Goal: Task Accomplishment & Management: Use online tool/utility

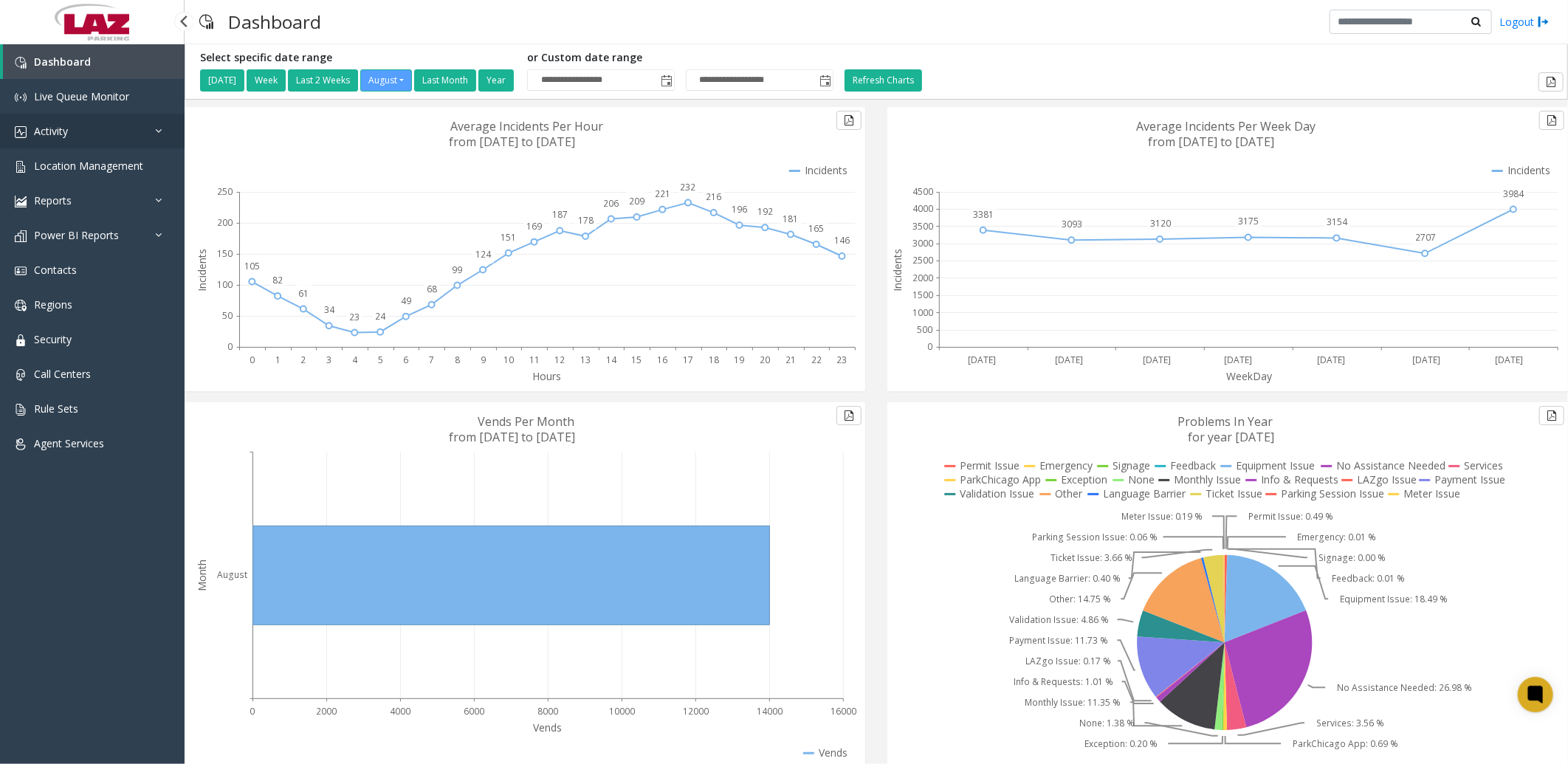
click at [57, 129] on span "Activity" at bounding box center [50, 131] width 34 height 14
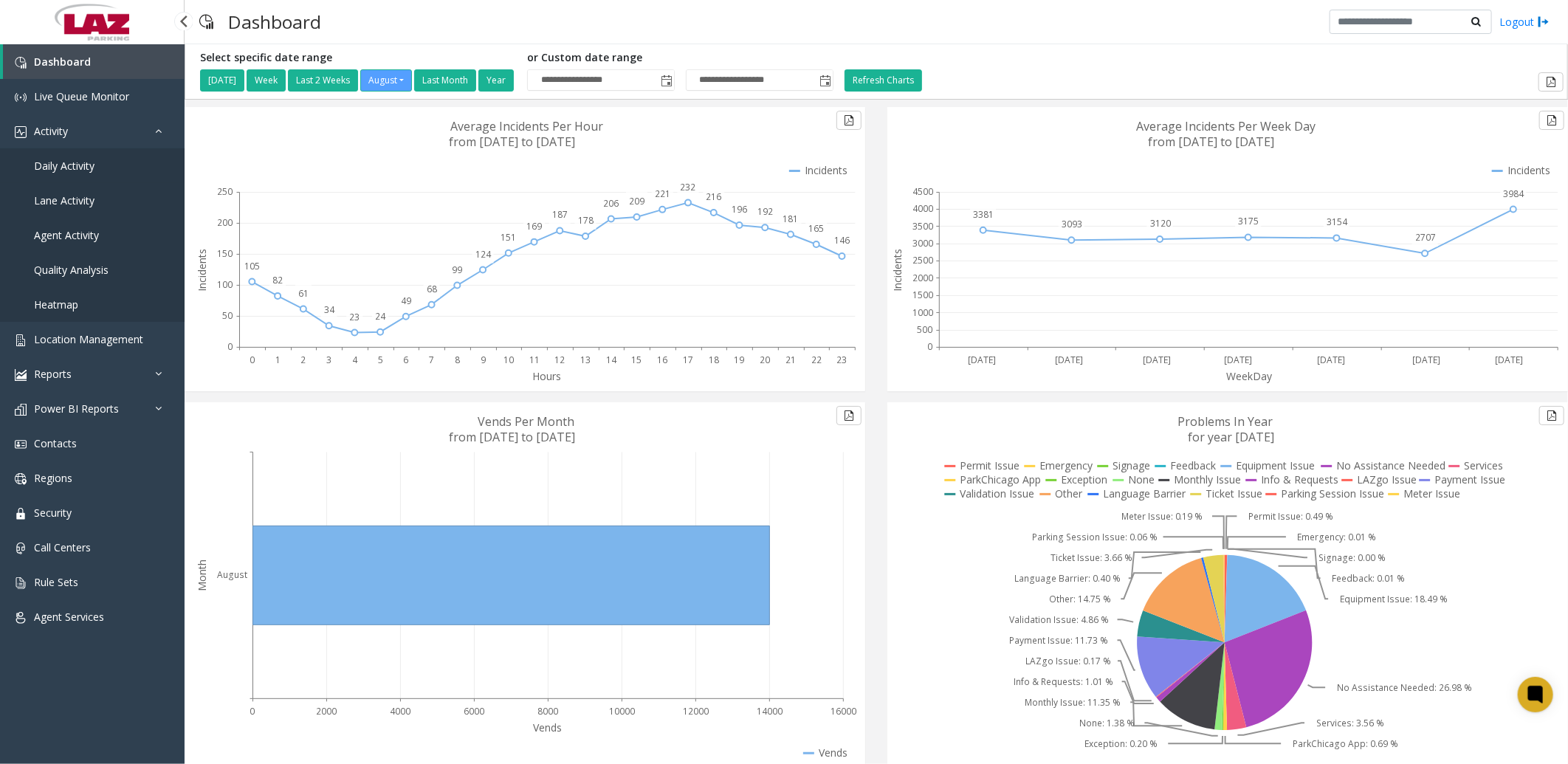
click at [87, 170] on span "Daily Activity" at bounding box center [64, 166] width 60 height 14
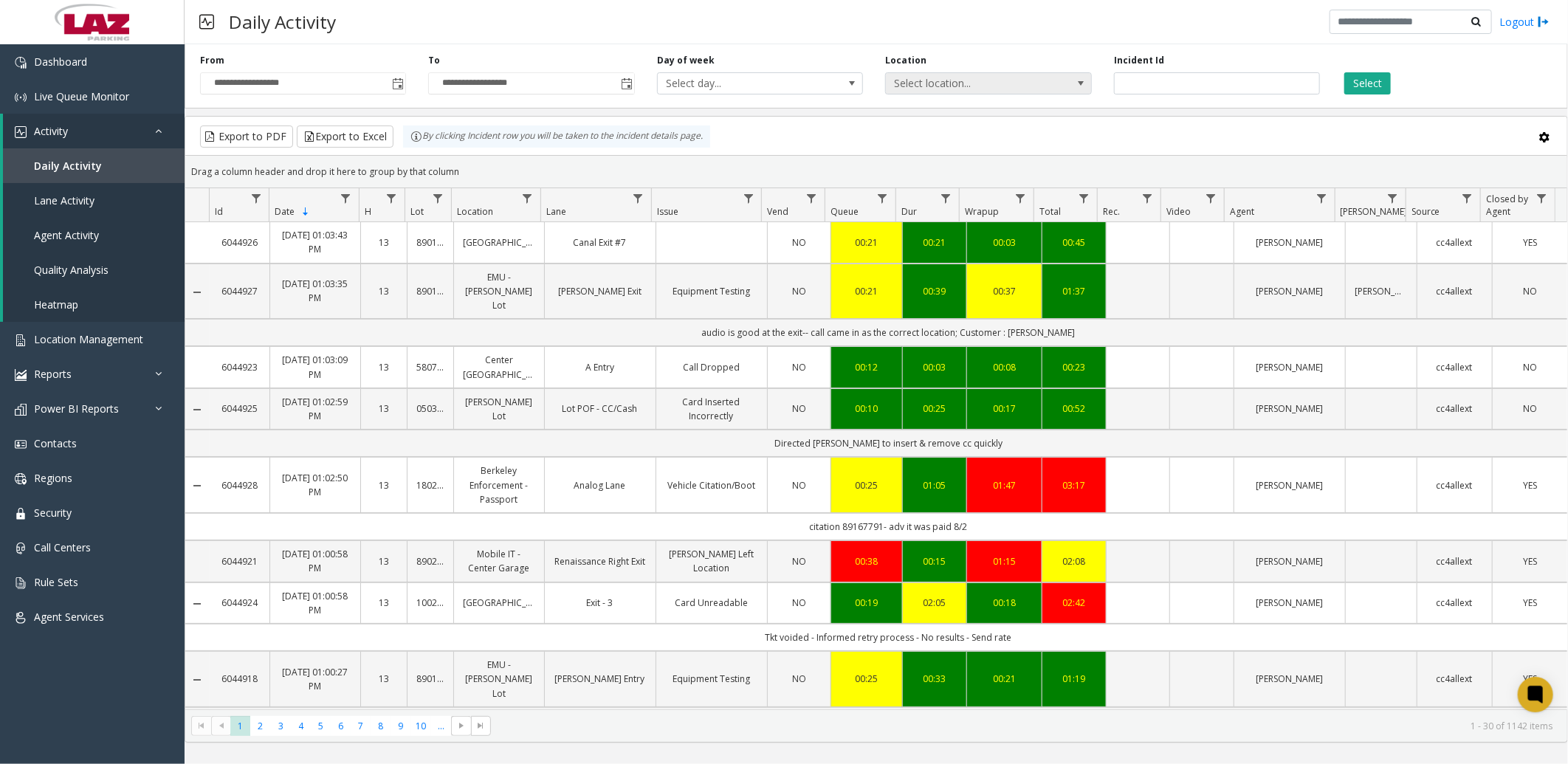
click at [962, 82] on span "Select location..." at bounding box center [967, 83] width 164 height 20
type input "********"
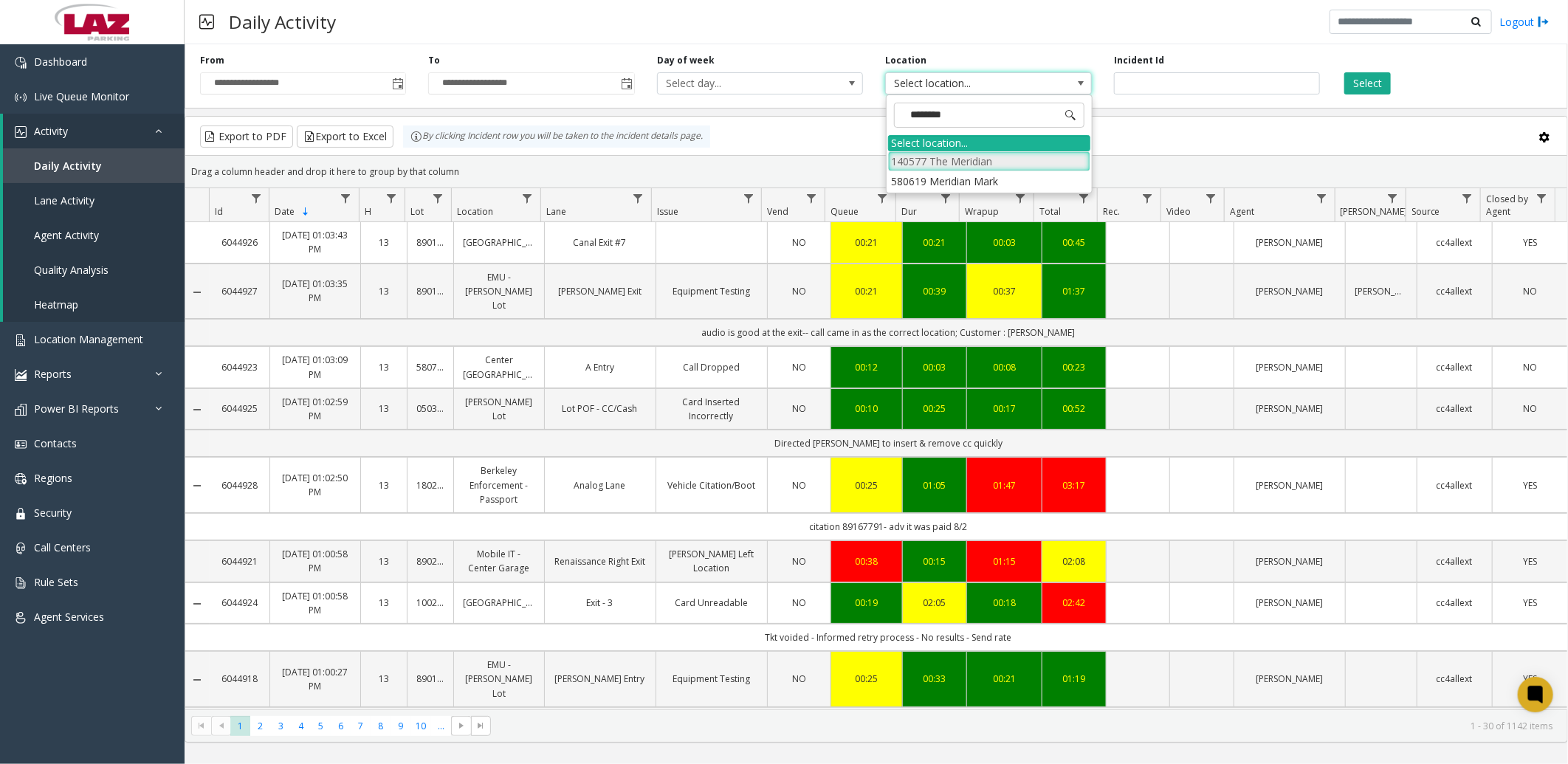
click at [995, 162] on li "140577 The Meridian" at bounding box center [989, 161] width 202 height 20
click at [392, 83] on span "Toggle popup" at bounding box center [398, 83] width 12 height 12
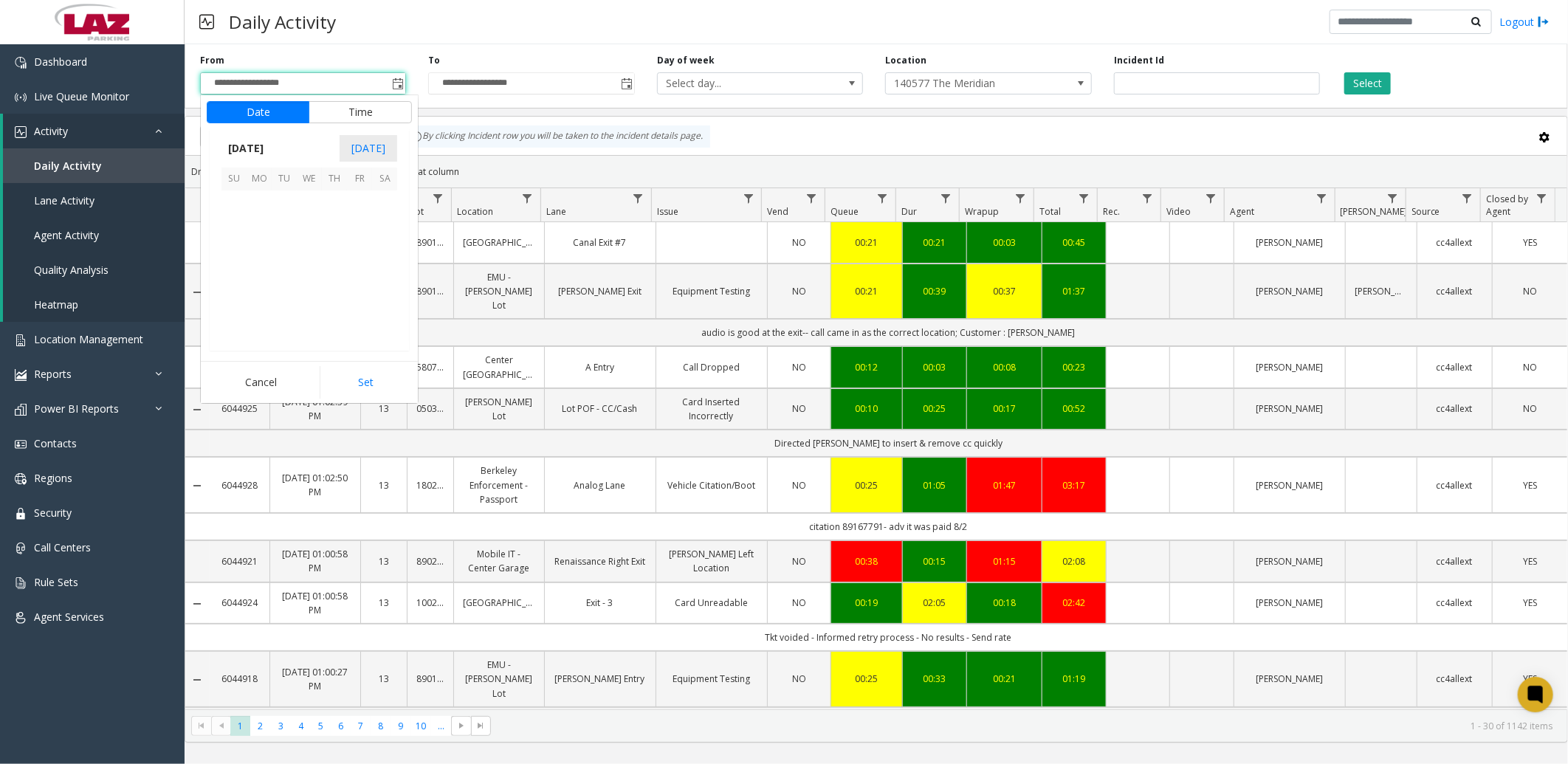
scroll to position [264629, 0]
click at [277, 249] on span "12" at bounding box center [284, 253] width 25 height 25
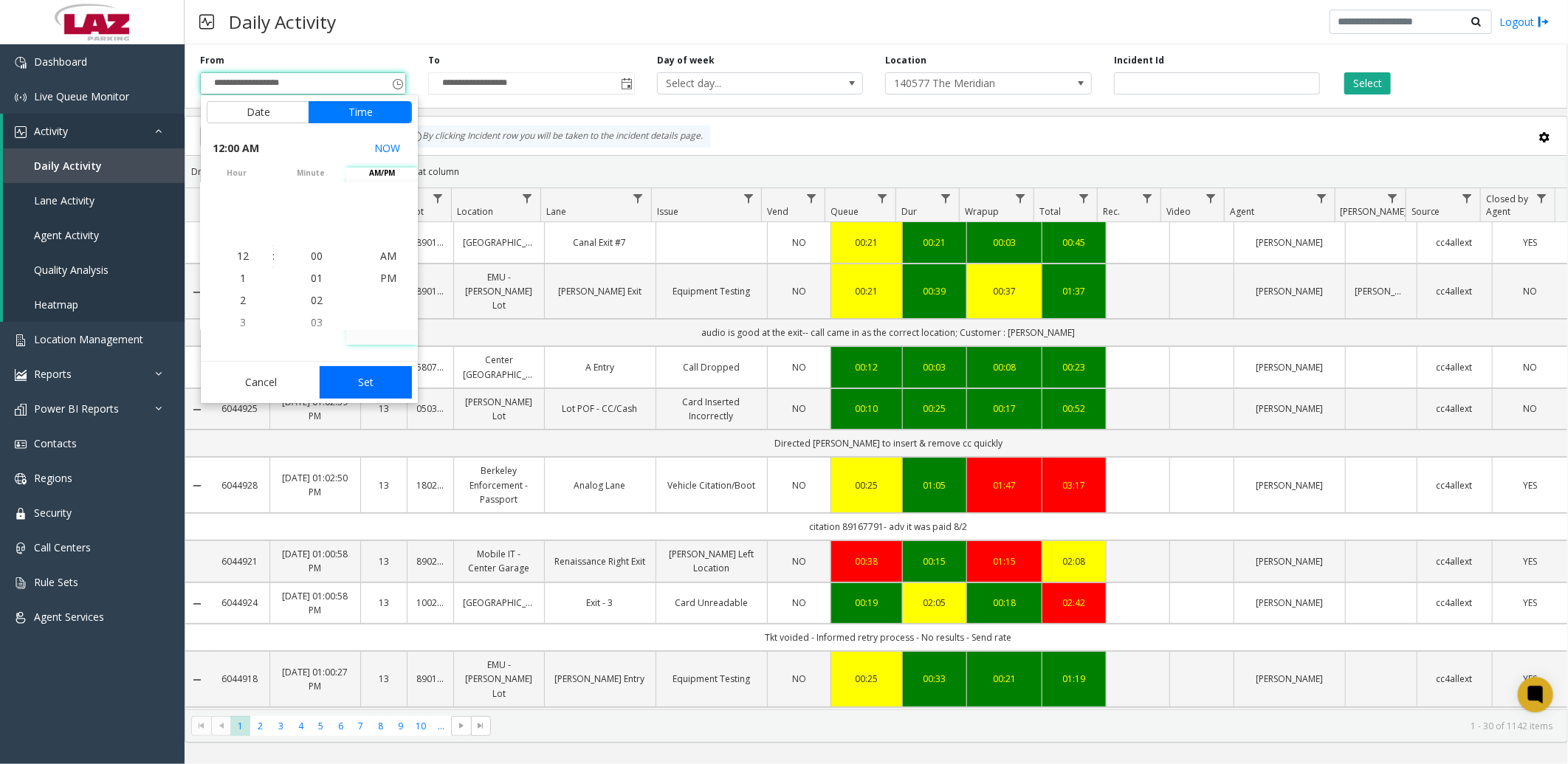
click at [367, 374] on button "Set" at bounding box center [366, 382] width 93 height 33
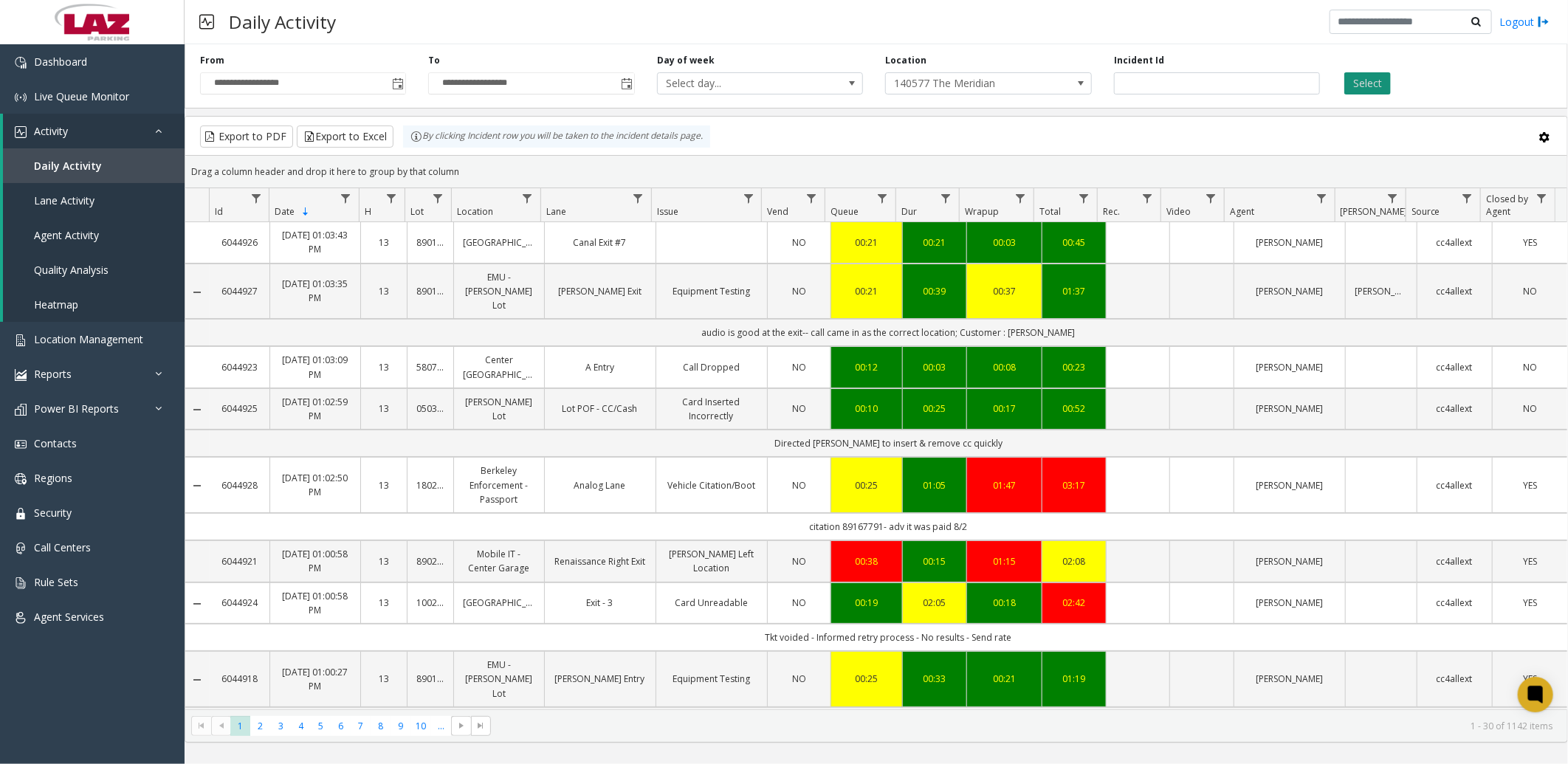
click at [1365, 78] on button "Select" at bounding box center [1367, 83] width 47 height 22
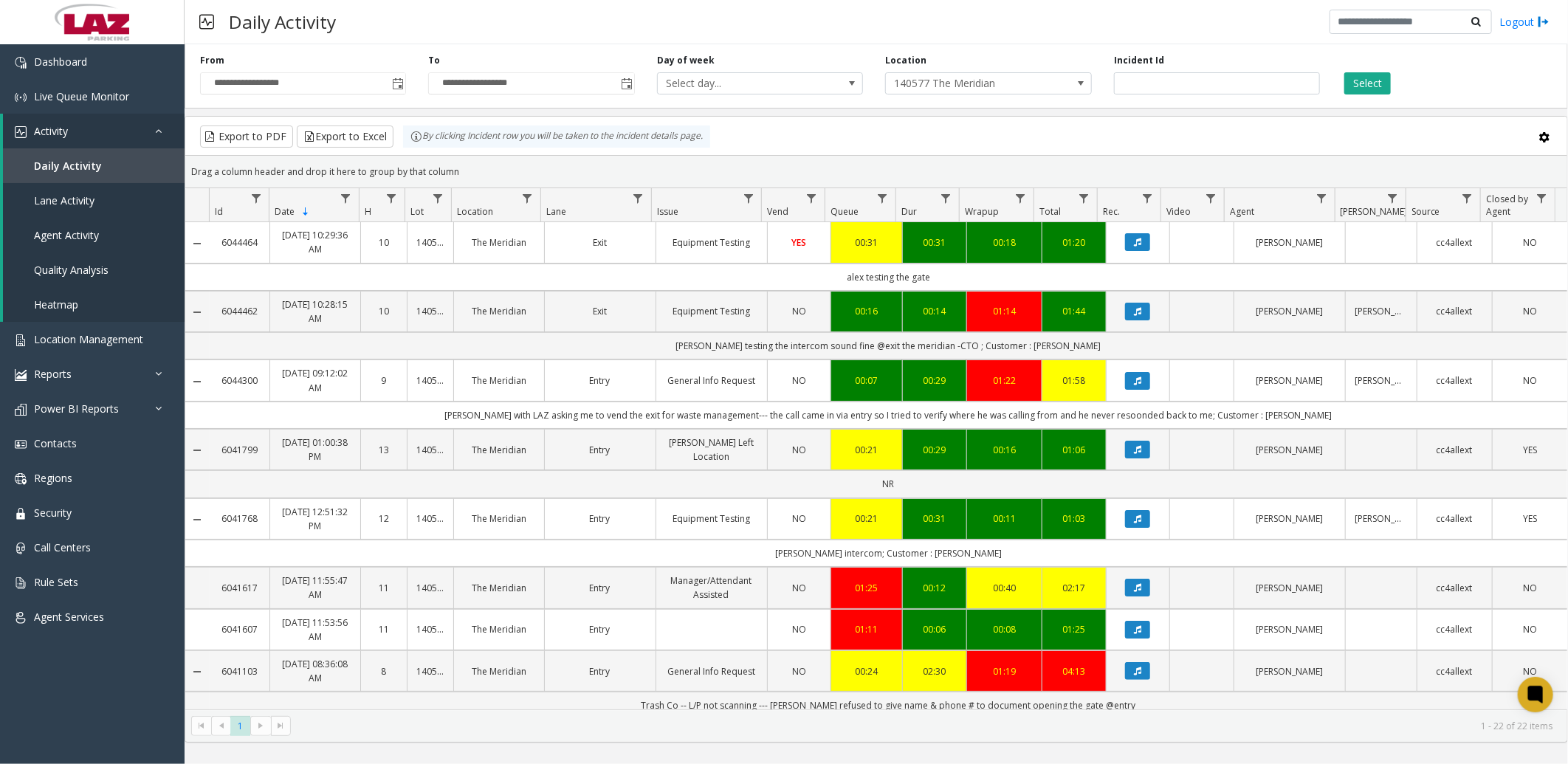
click at [871, 130] on div "Export to PDF Export to Excel By clicking Incident row you will be taken to the…" at bounding box center [876, 136] width 1356 height 22
click at [1043, 86] on span "140577 The Meridian" at bounding box center [967, 83] width 164 height 20
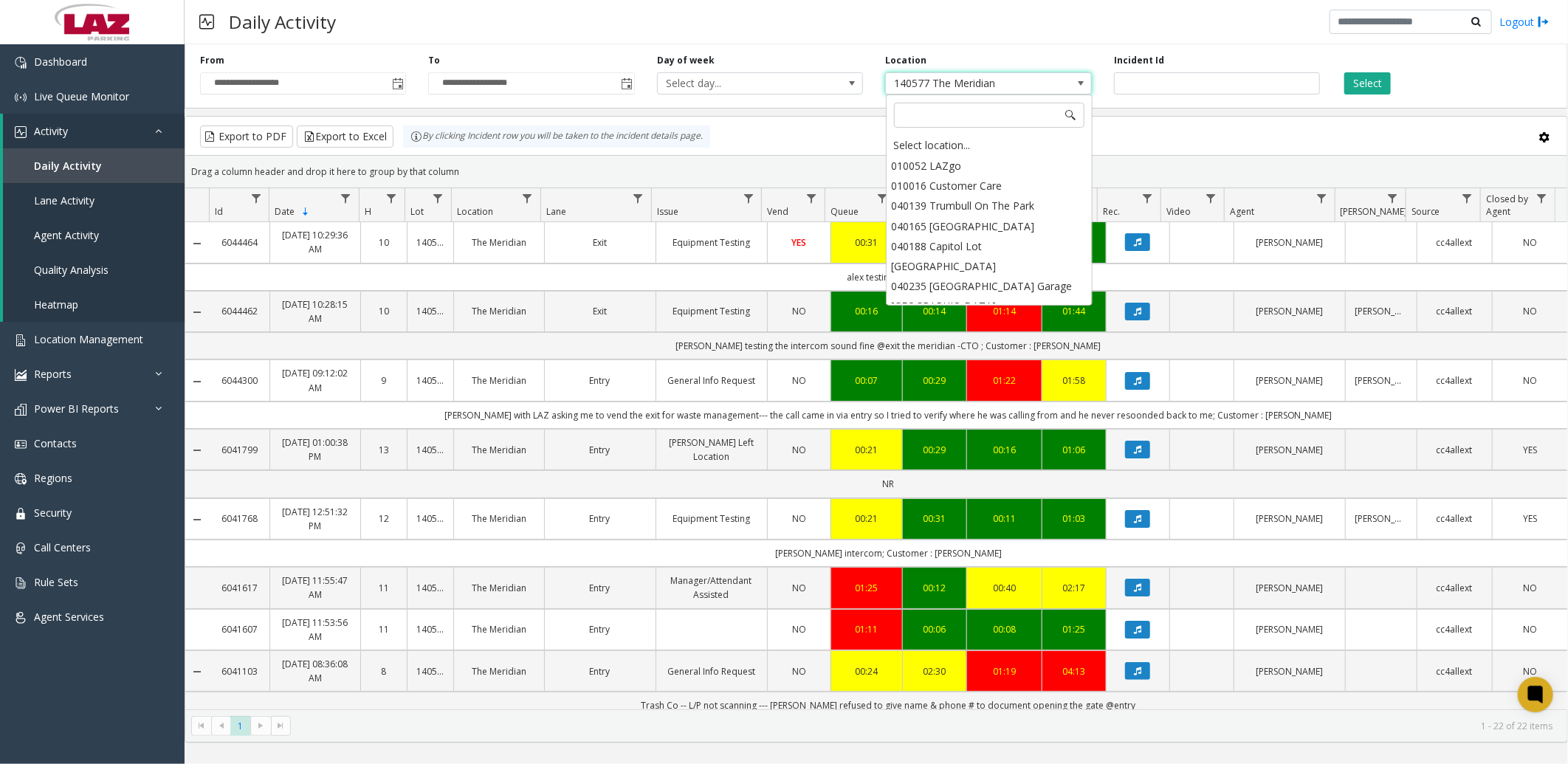
scroll to position [893, 0]
click at [952, 313] on li "140577 The Meridian" at bounding box center [989, 323] width 202 height 20
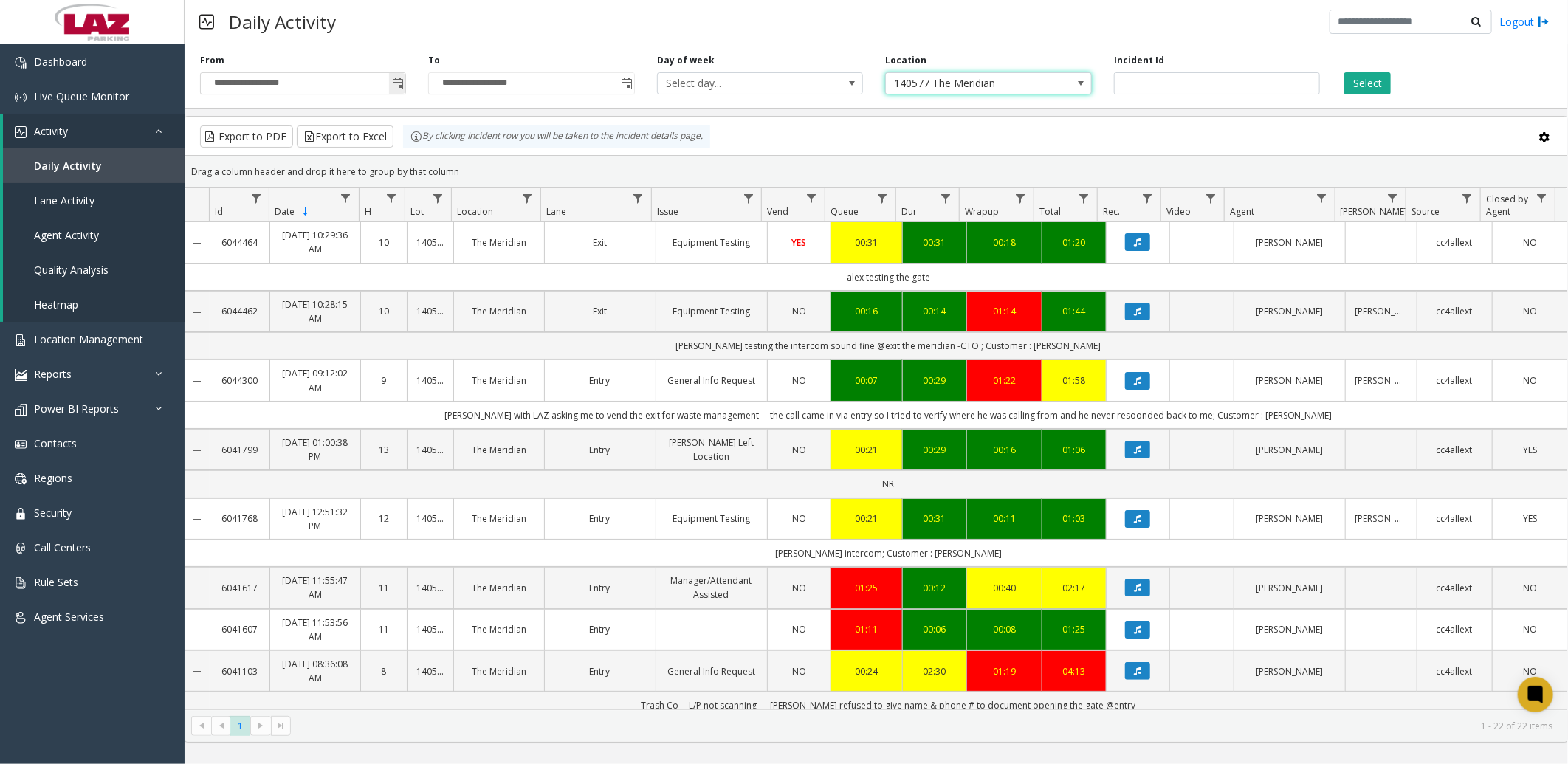
click at [400, 81] on span "Toggle popup" at bounding box center [398, 83] width 12 height 12
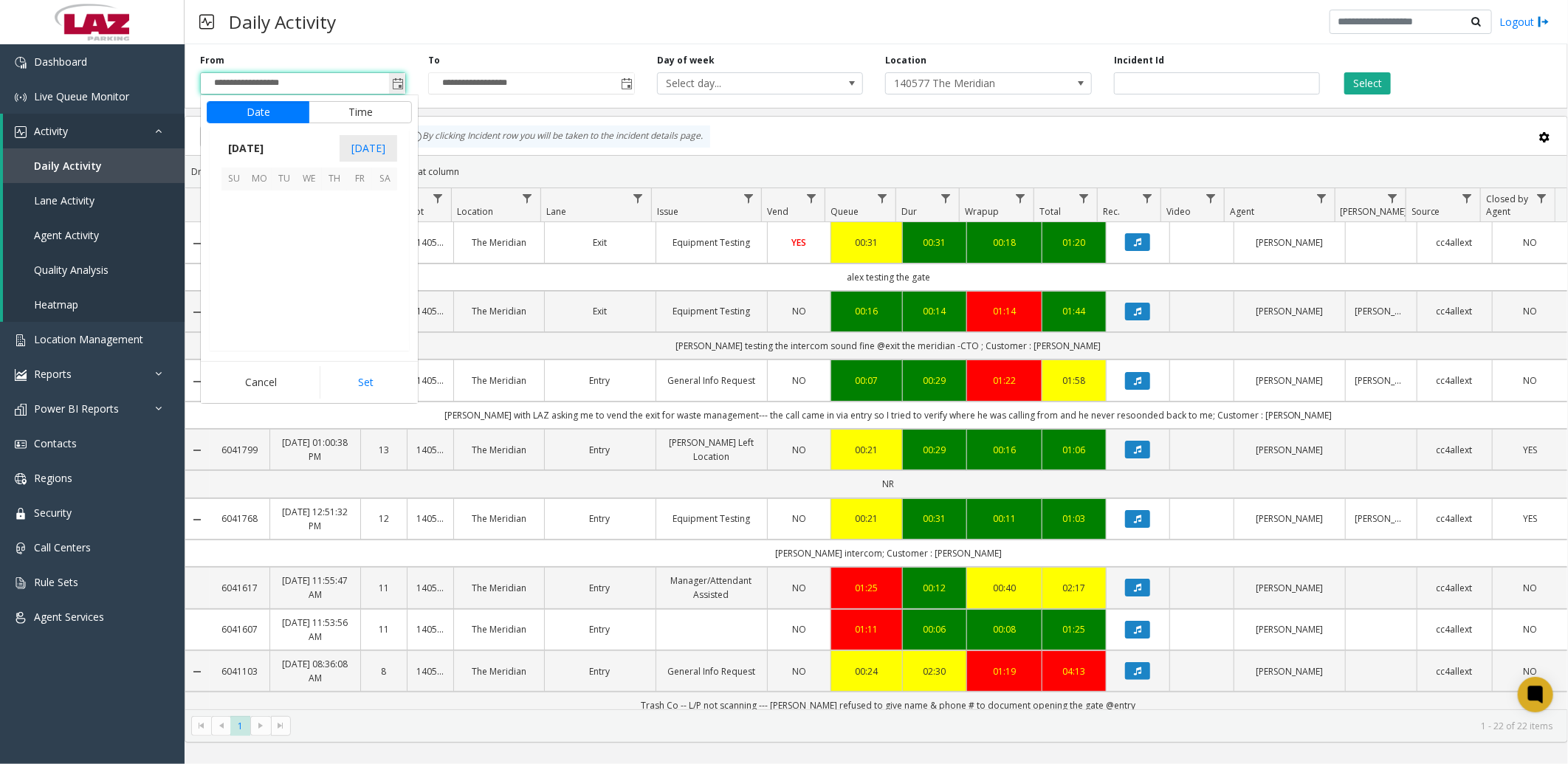
scroll to position [264629, 0]
click at [361, 197] on span "1" at bounding box center [359, 203] width 25 height 25
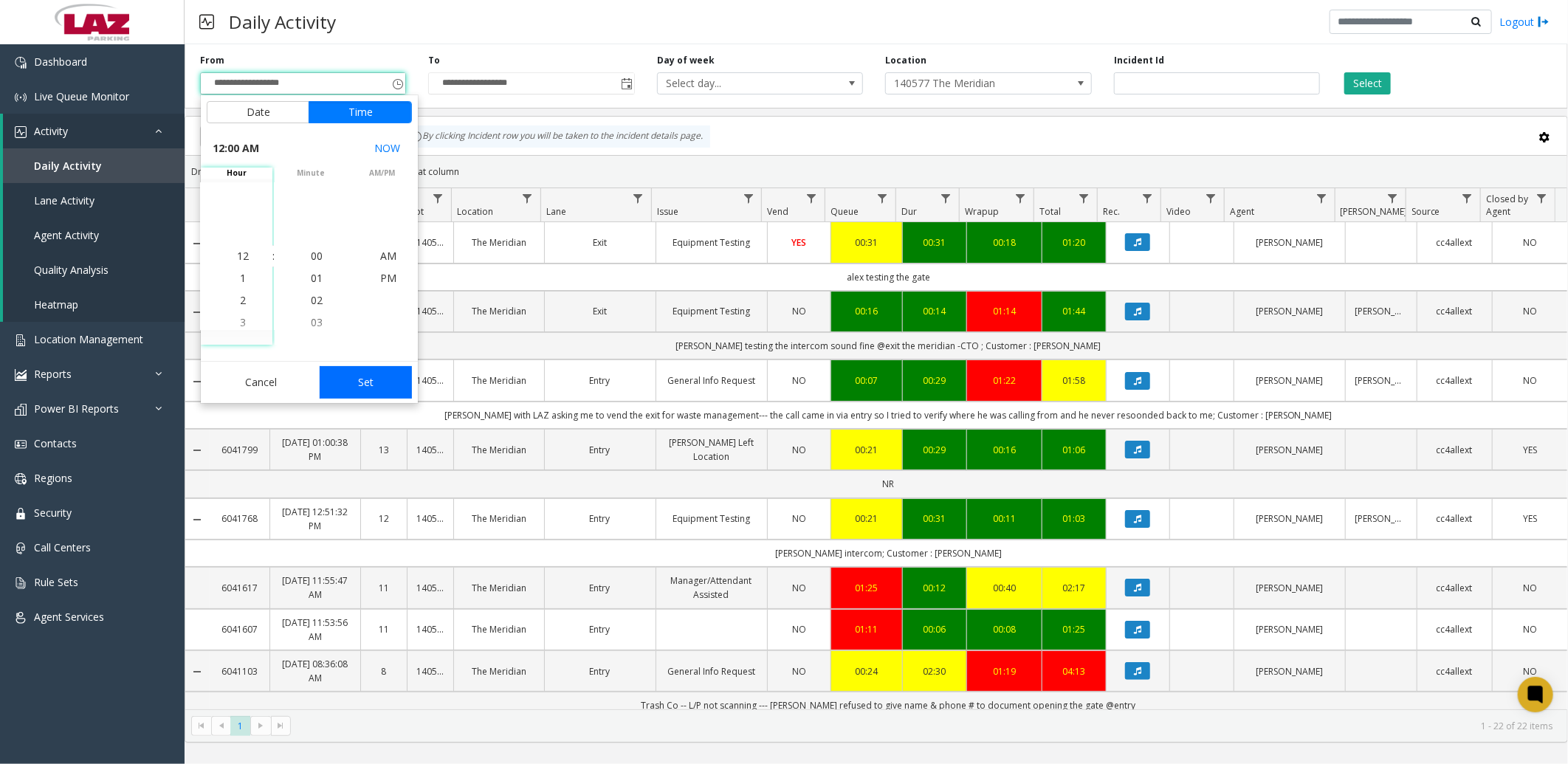
click at [357, 379] on button "Set" at bounding box center [366, 382] width 93 height 33
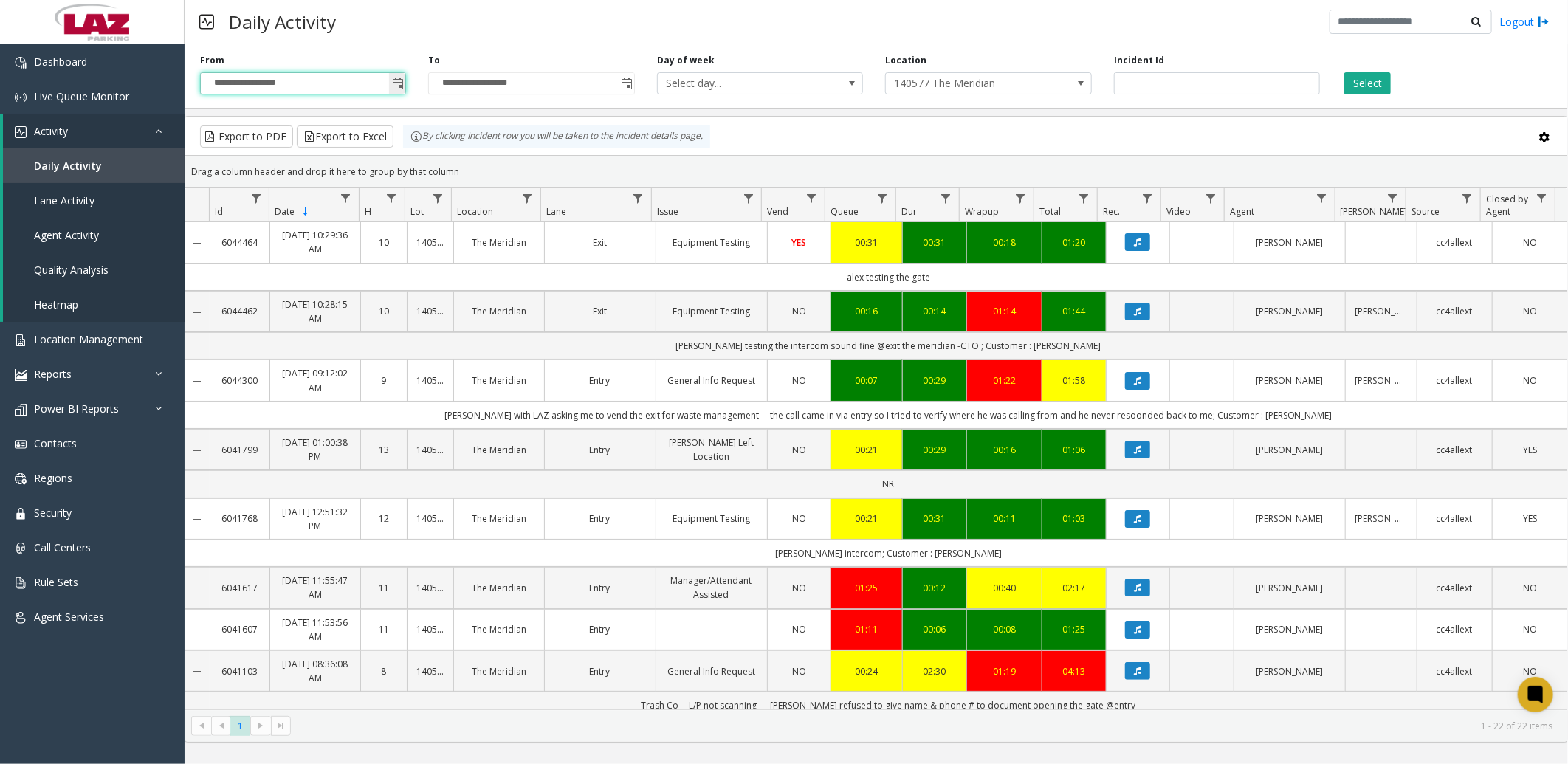
click at [395, 84] on span "Toggle popup" at bounding box center [398, 83] width 12 height 12
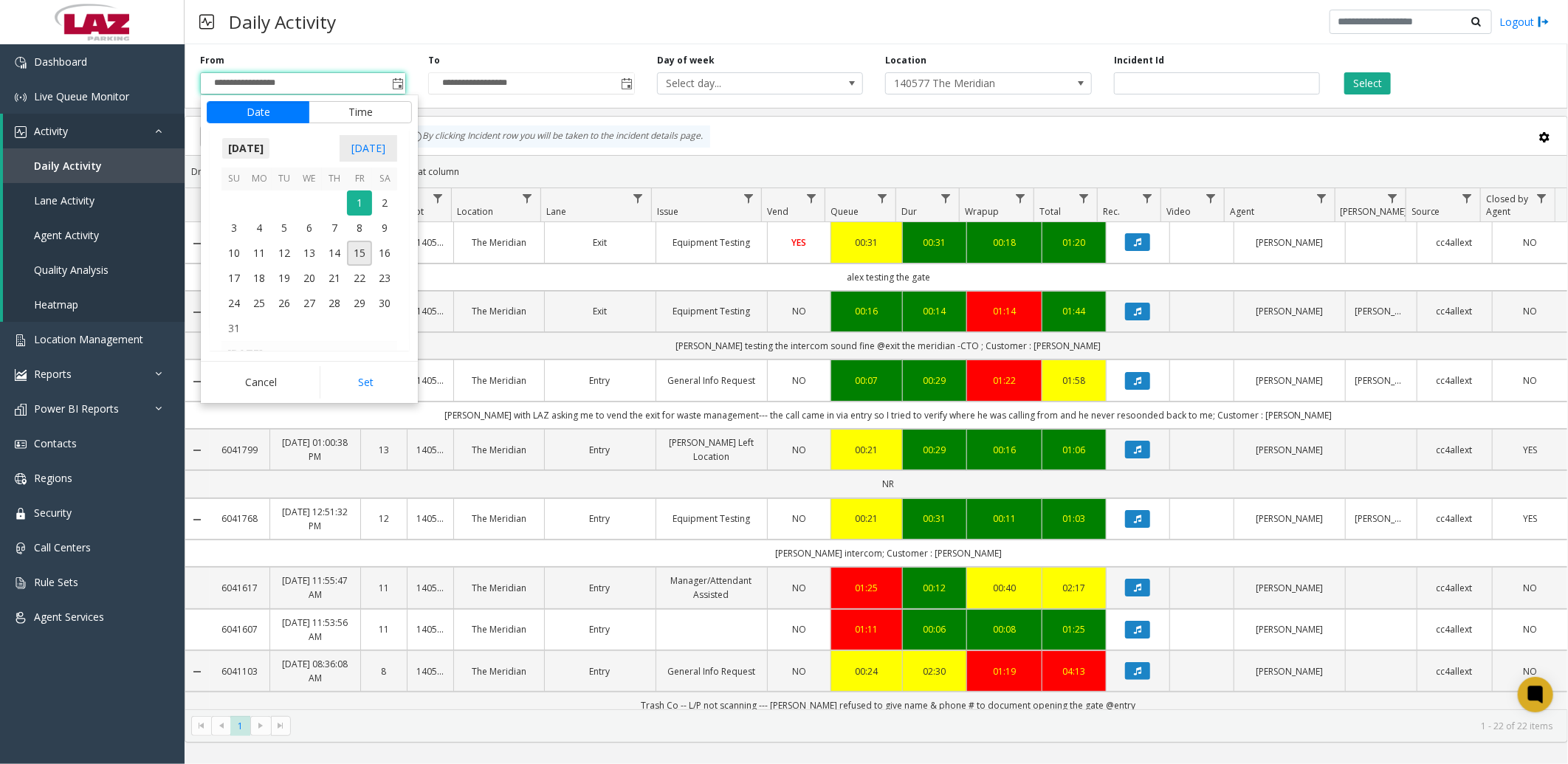
click at [259, 143] on span "[DATE]" at bounding box center [245, 148] width 49 height 22
click at [276, 212] on span "Jun" at bounding box center [274, 216] width 35 height 35
click at [235, 195] on span "1" at bounding box center [234, 203] width 25 height 25
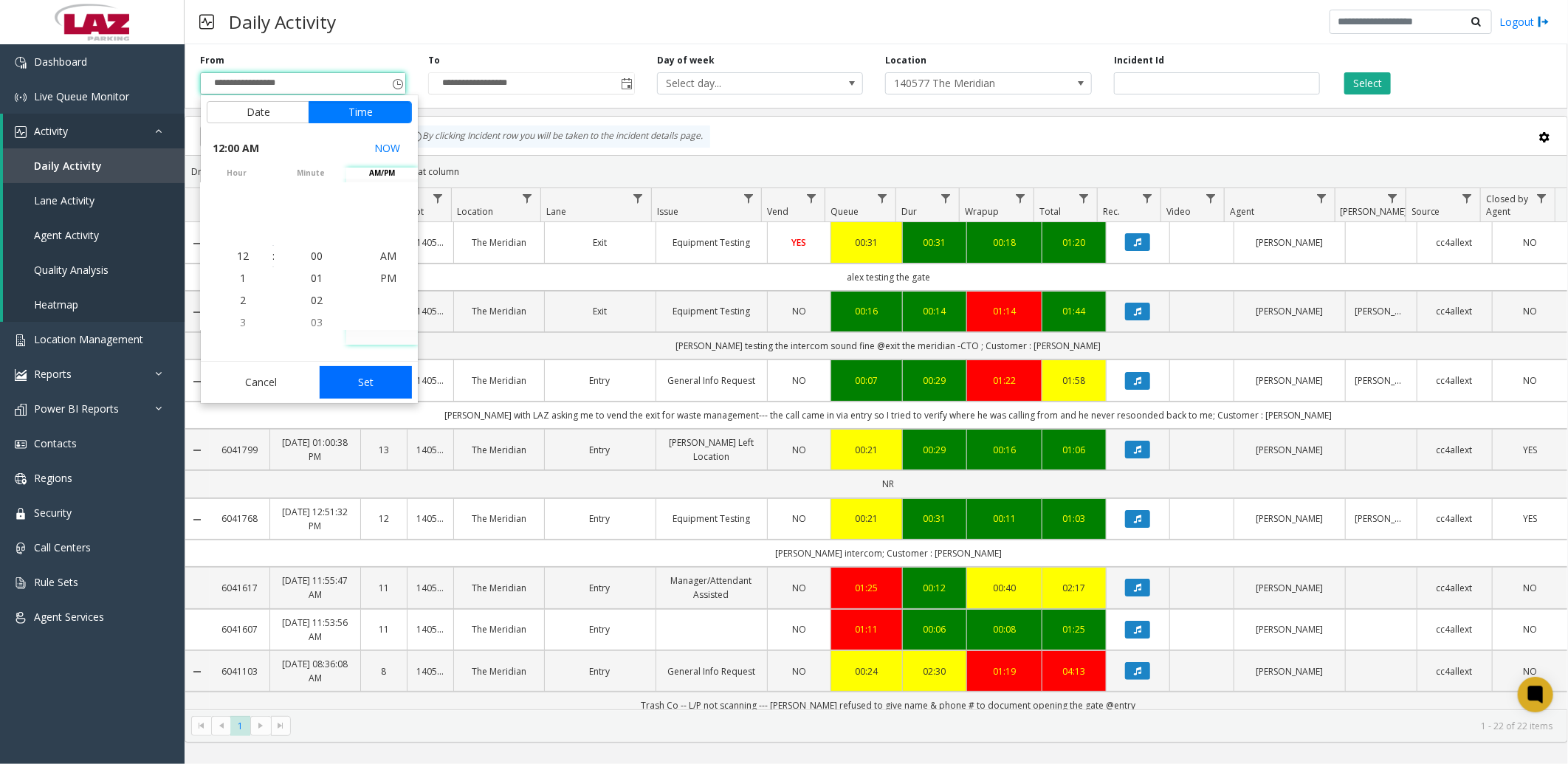
click at [379, 372] on button "Set" at bounding box center [366, 382] width 93 height 33
type input "**********"
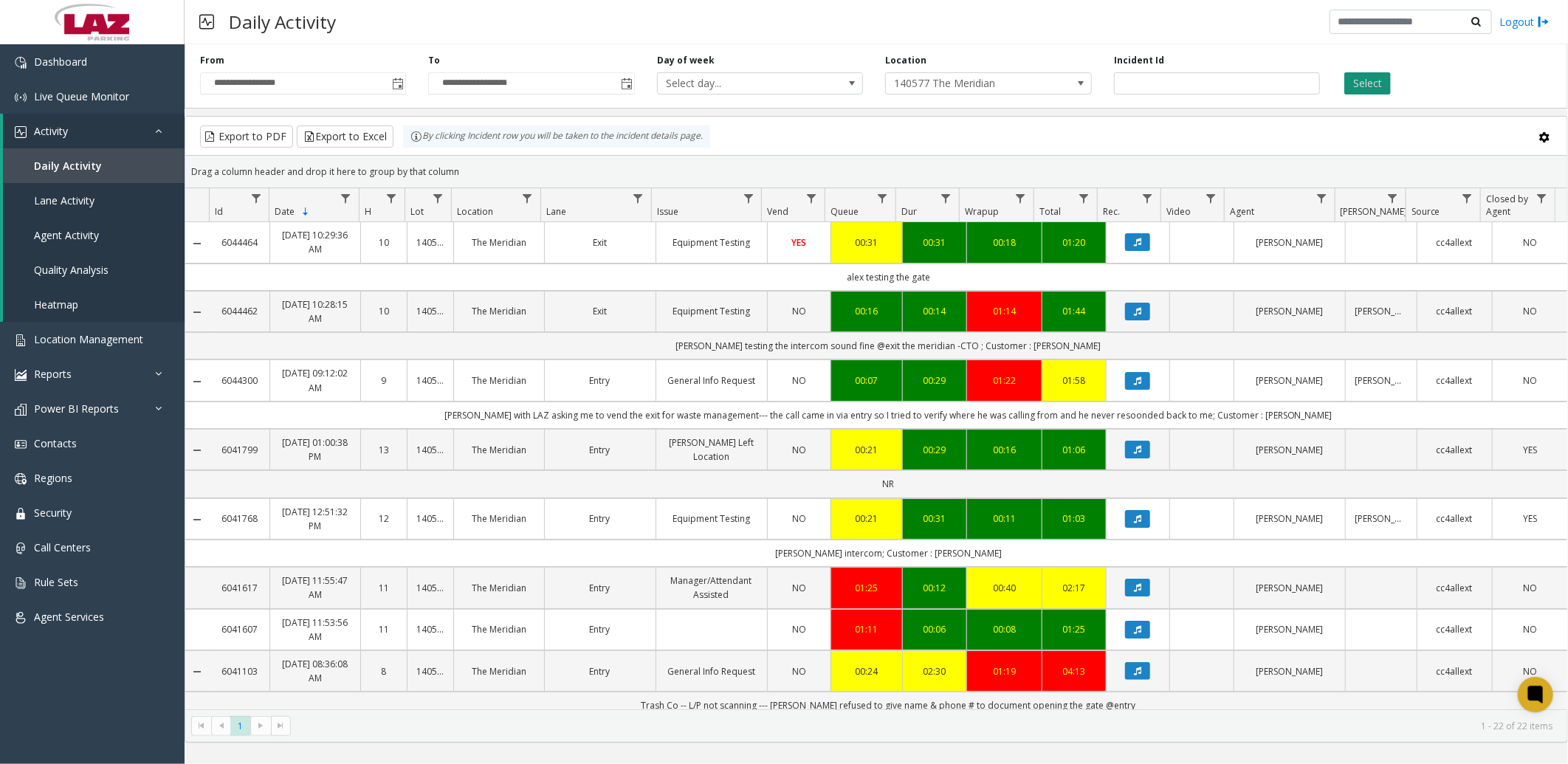
click at [1371, 77] on button "Select" at bounding box center [1367, 83] width 47 height 22
click at [1359, 79] on button "Select" at bounding box center [1367, 83] width 47 height 22
click at [348, 138] on button "Export to Excel" at bounding box center [344, 136] width 97 height 22
click at [975, 142] on div "Export to PDF Export to Excel By clicking Incident row you will be taken to the…" at bounding box center [876, 136] width 1356 height 22
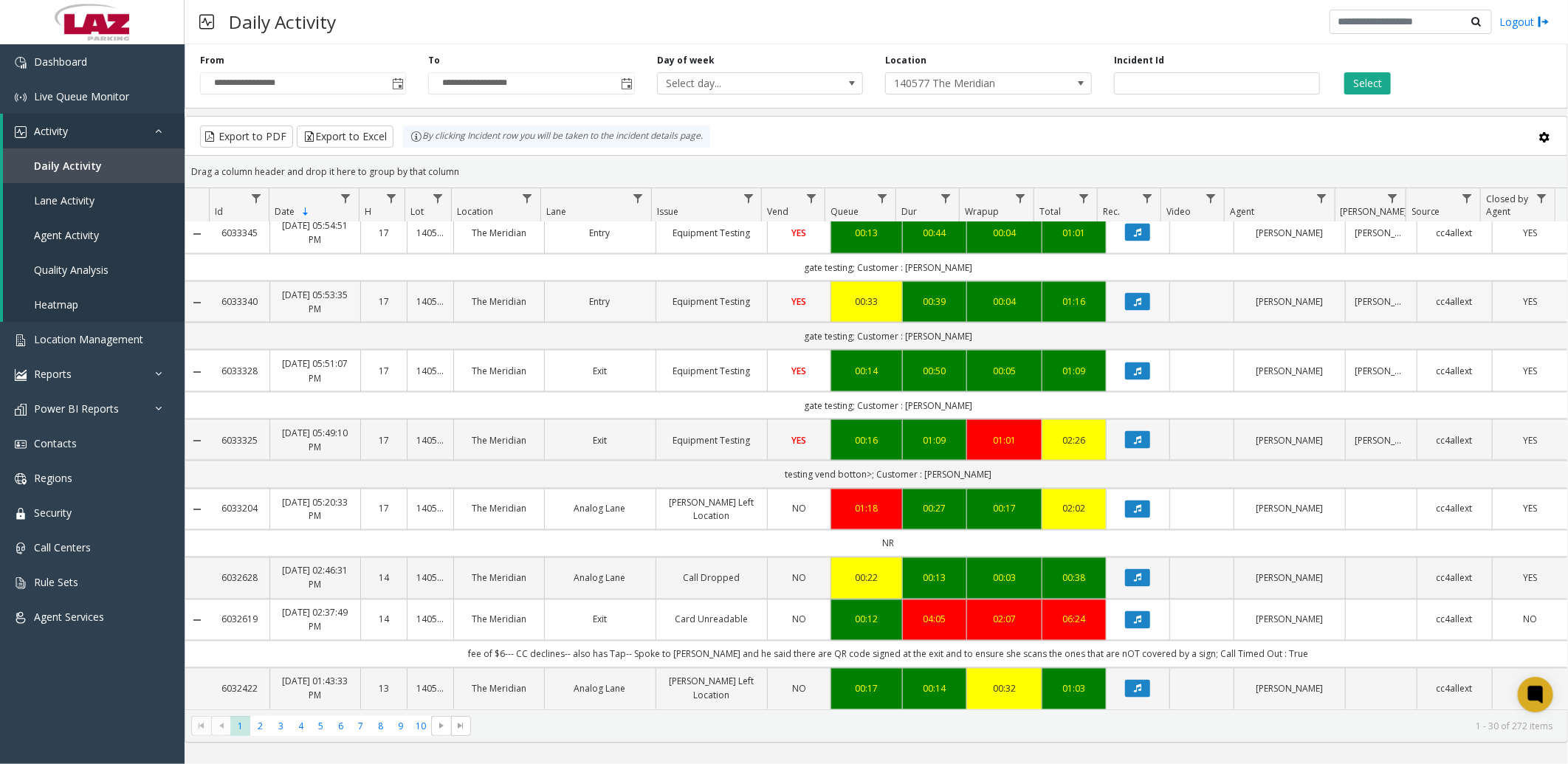
scroll to position [1482, 0]
click at [1240, 28] on div "Daily Activity Logout" at bounding box center [876, 22] width 1383 height 44
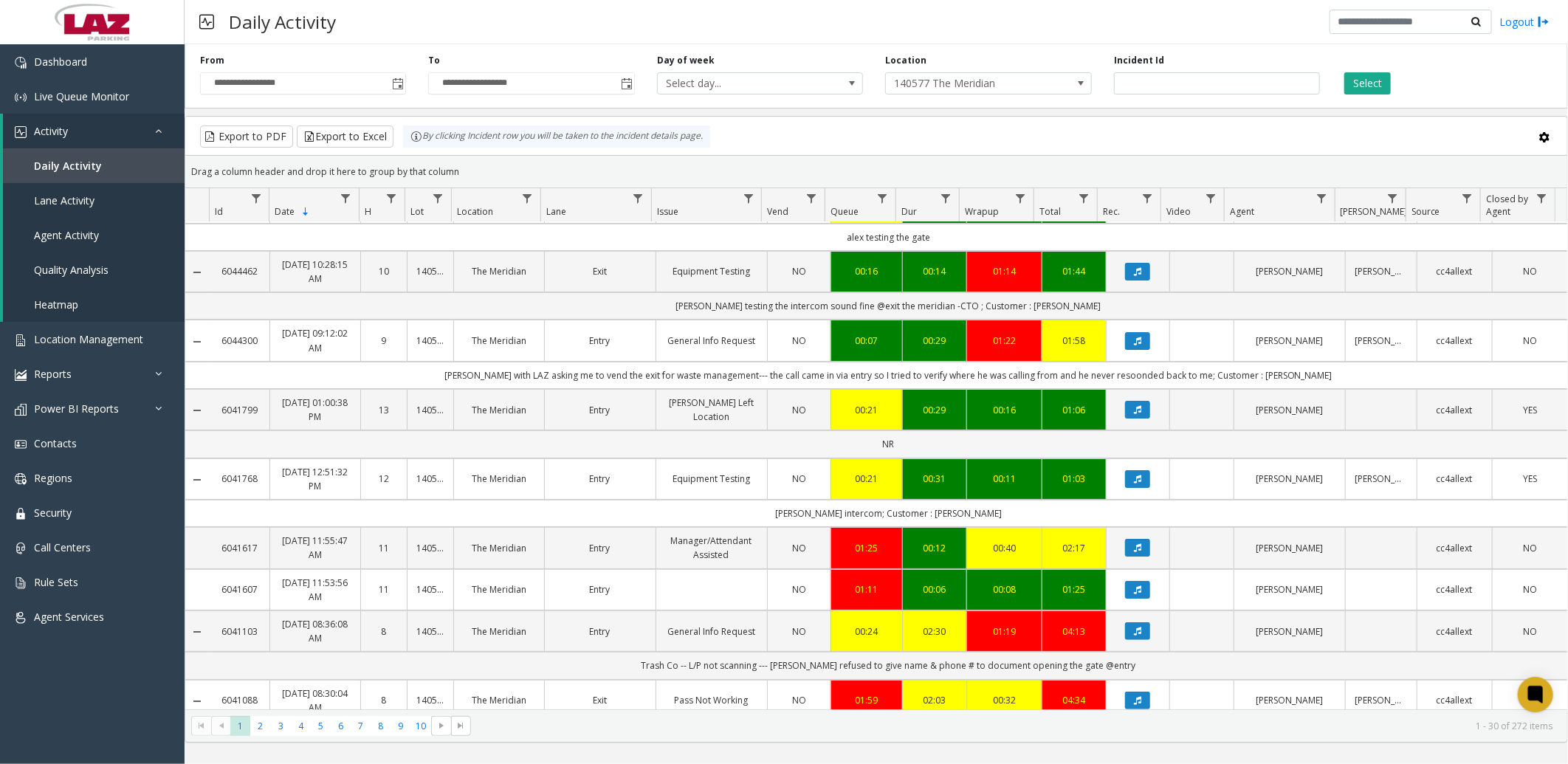
scroll to position [0, 0]
